Goal: Task Accomplishment & Management: Manage account settings

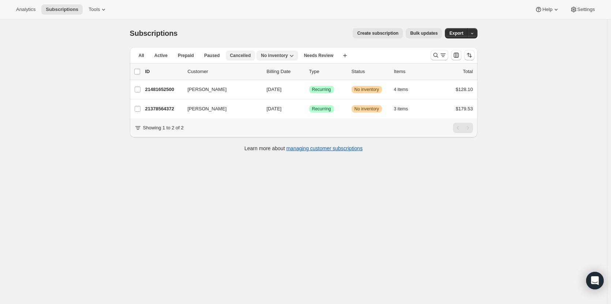
click at [233, 58] on span "Cancelled" at bounding box center [240, 56] width 21 height 6
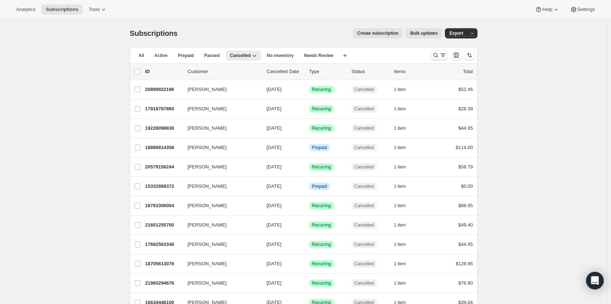
click at [441, 56] on icon "Search and filter results" at bounding box center [442, 55] width 7 height 7
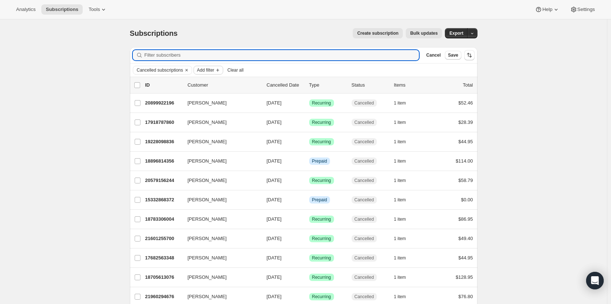
click at [213, 71] on span "Add filter" at bounding box center [205, 70] width 17 height 6
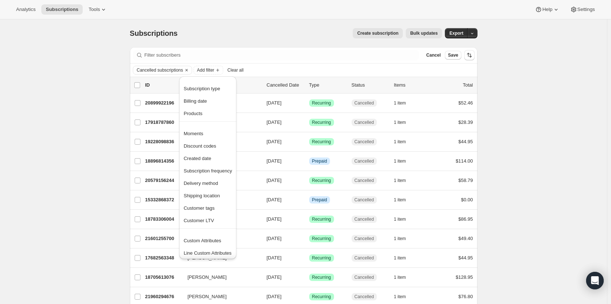
click at [205, 115] on span "Products" at bounding box center [208, 113] width 48 height 7
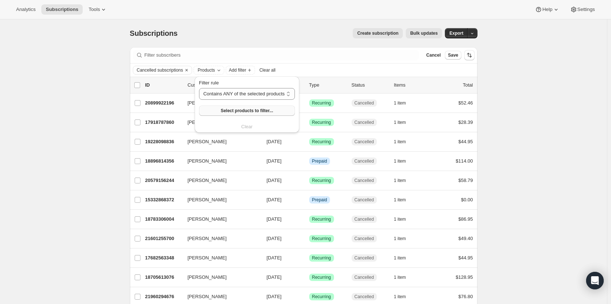
click at [231, 109] on span "Select products to filter..." at bounding box center [246, 111] width 52 height 6
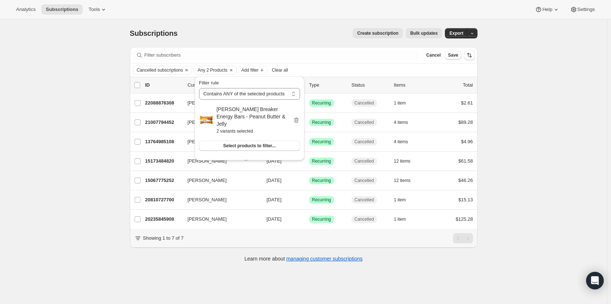
click at [549, 163] on div "Subscriptions. This page is ready Subscriptions Create subscription Bulk update…" at bounding box center [303, 171] width 606 height 304
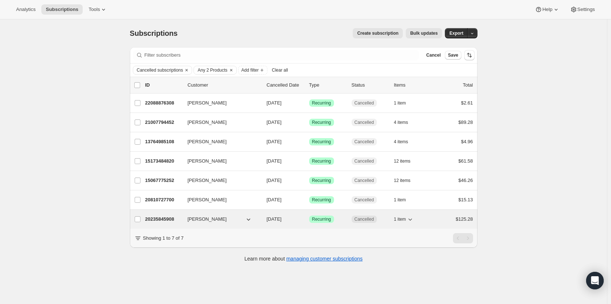
click at [340, 220] on div "Success Recurring" at bounding box center [327, 219] width 37 height 7
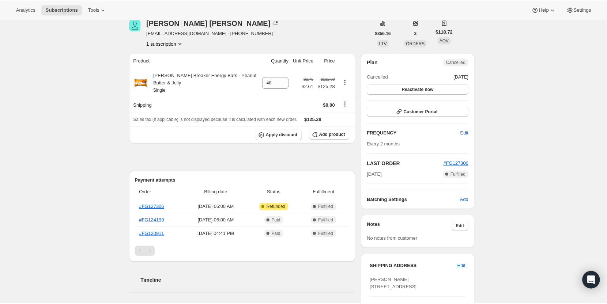
scroll to position [34, 0]
click at [146, 204] on link "#FG127306" at bounding box center [152, 206] width 25 height 5
